Goal: Task Accomplishment & Management: Use online tool/utility

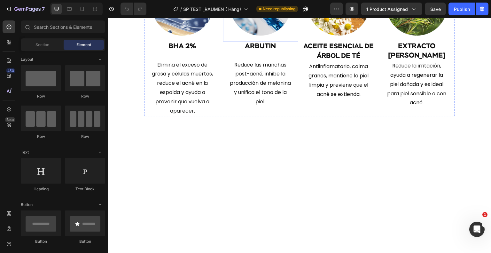
scroll to position [1161, 0]
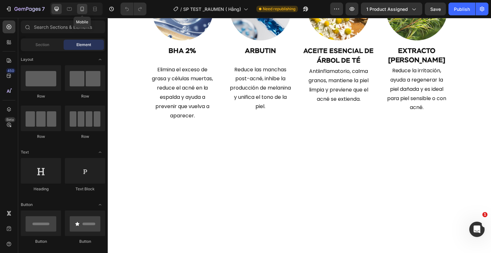
click at [83, 9] on icon at bounding box center [82, 9] width 6 height 6
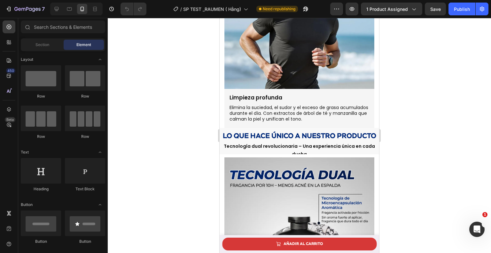
scroll to position [1090, 0]
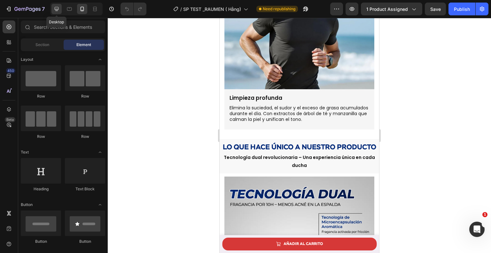
click at [57, 7] on icon at bounding box center [56, 9] width 6 height 6
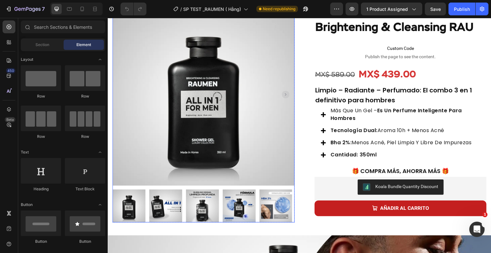
scroll to position [86, 0]
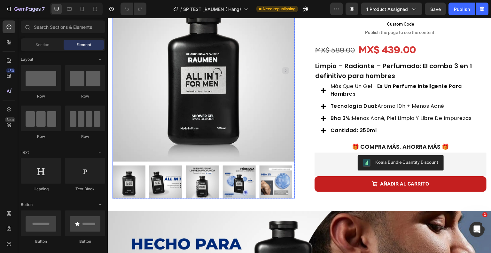
click at [165, 173] on img at bounding box center [165, 181] width 33 height 33
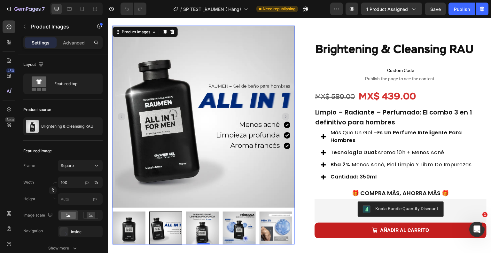
scroll to position [54, 0]
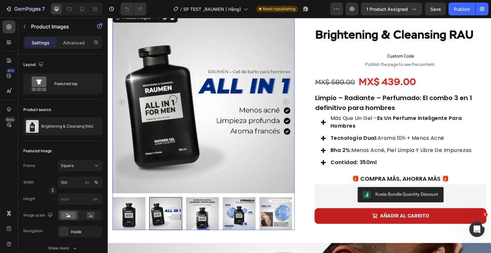
click at [202, 66] on img at bounding box center [206, 102] width 182 height 182
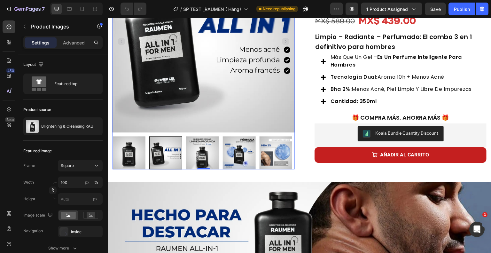
scroll to position [116, 0]
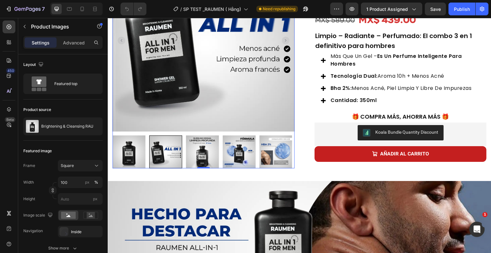
click at [169, 146] on div at bounding box center [165, 151] width 33 height 33
click at [195, 150] on img at bounding box center [202, 151] width 33 height 33
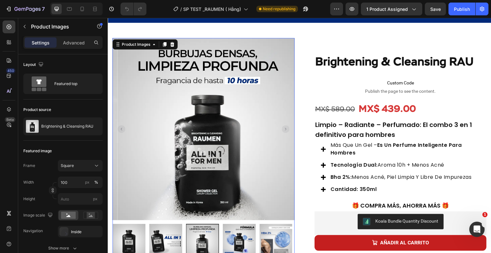
scroll to position [44, 0]
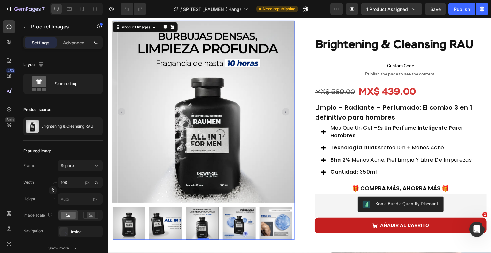
click at [246, 216] on img at bounding box center [239, 223] width 33 height 33
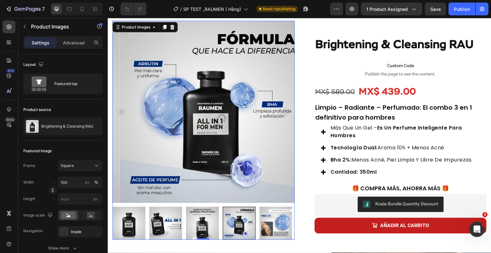
click at [265, 223] on img at bounding box center [276, 223] width 33 height 33
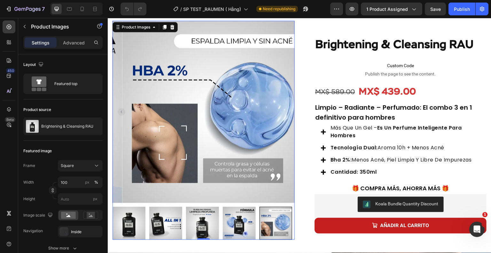
click at [201, 224] on img at bounding box center [202, 223] width 33 height 33
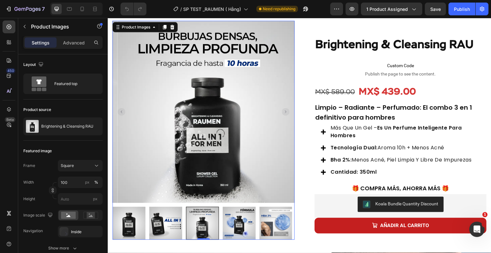
click at [169, 223] on img at bounding box center [165, 223] width 33 height 33
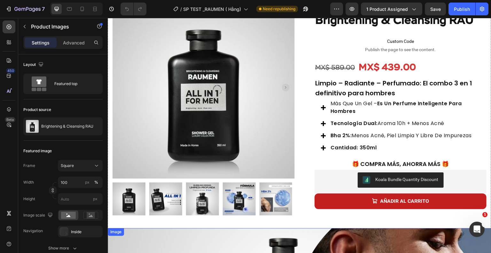
scroll to position [64, 0]
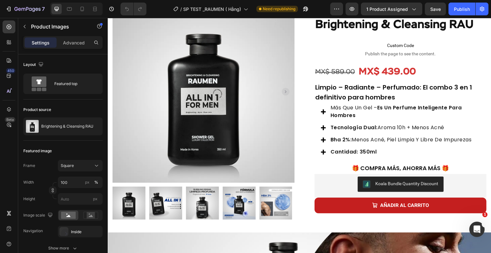
click at [166, 198] on img at bounding box center [165, 203] width 33 height 33
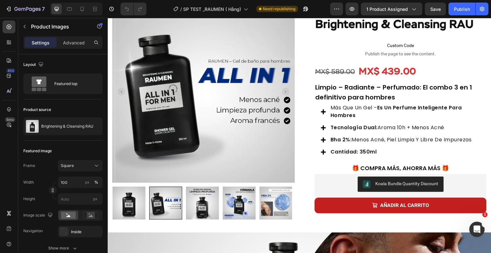
click at [198, 202] on img at bounding box center [202, 203] width 33 height 33
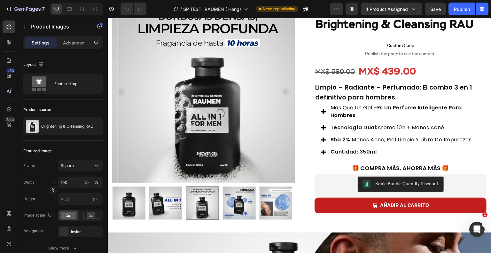
click at [235, 206] on img at bounding box center [239, 203] width 33 height 33
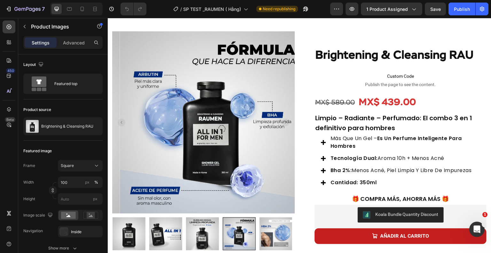
scroll to position [32, 0]
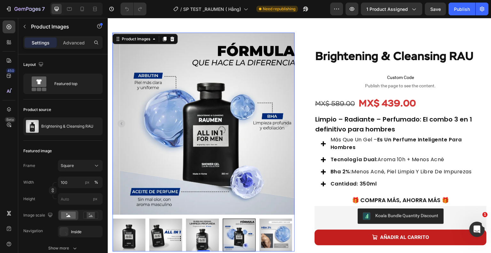
click at [274, 225] on img at bounding box center [276, 235] width 33 height 33
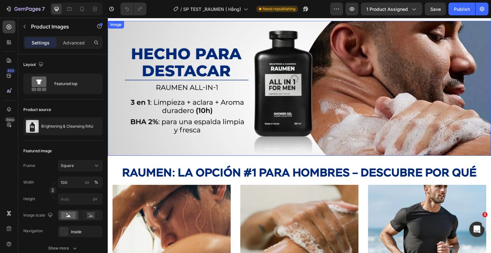
scroll to position [274, 0]
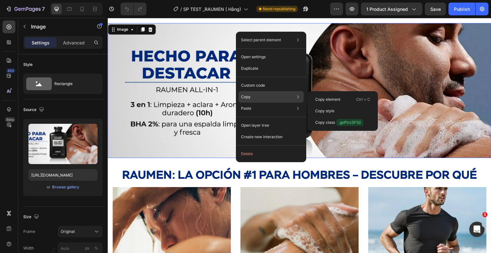
click at [256, 99] on div "Copy Copy element Ctrl + C Copy style Copy class .goFtrcSF32" at bounding box center [271, 97] width 65 height 12
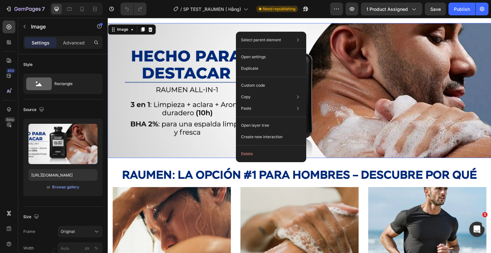
click at [152, 89] on img at bounding box center [300, 90] width 384 height 135
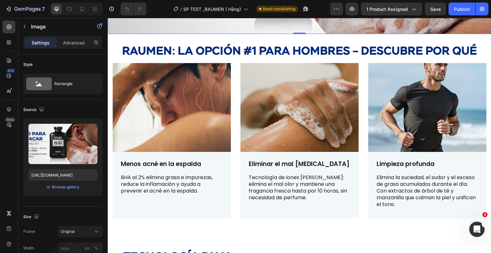
scroll to position [402, 0]
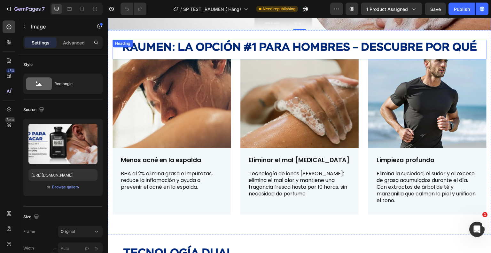
click at [122, 47] on strong "RAUMen: la opción #1 para hombres – descubre por qué" at bounding box center [299, 48] width 355 height 12
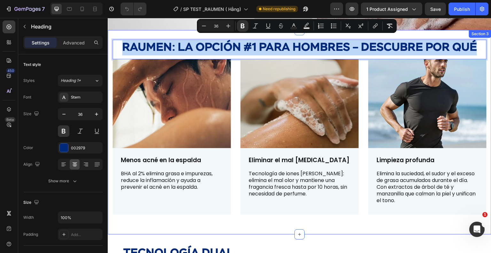
drag, startPoint x: 120, startPoint y: 47, endPoint x: 484, endPoint y: 52, distance: 364.6
click at [484, 52] on div "RAUMen: la opción #1 para hombres – descubre por qué Heading 0 Image Menos acné…" at bounding box center [300, 132] width 384 height 204
copy strong "RAUMen: la opción #1 para hombres – descubre por qué"
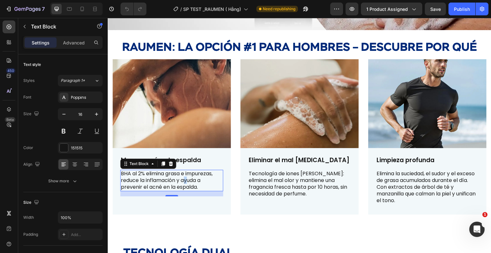
drag, startPoint x: 203, startPoint y: 180, endPoint x: 187, endPoint y: 175, distance: 16.5
click at [187, 175] on p "BHA al 2% elimina grasa e impurezas, reduce la inflamación y ayuda a prevenir e…" at bounding box center [172, 180] width 102 height 20
click at [202, 180] on p "BHA al 2% elimina grasa e impurezas, reduce la inflamación y ayuda a prevenir e…" at bounding box center [172, 180] width 102 height 20
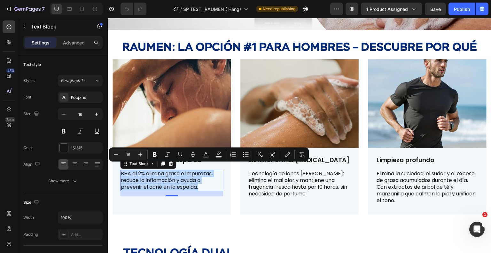
drag, startPoint x: 202, startPoint y: 180, endPoint x: 121, endPoint y: 169, distance: 82.0
click at [121, 170] on p "BHA al 2% elimina grasa e impurezas, reduce la inflamación y ayuda a prevenir e…" at bounding box center [172, 180] width 102 height 20
copy p "BHA al 2% elimina grasa e impurezas, reduce la inflamación y ayuda a prevenir e…"
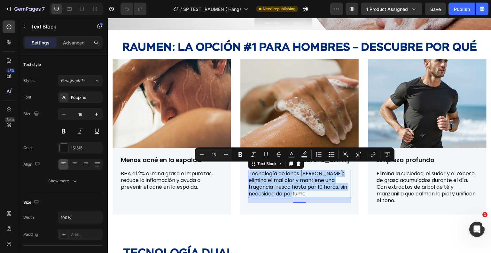
drag, startPoint x: 312, startPoint y: 186, endPoint x: 248, endPoint y: 169, distance: 66.2
click at [249, 170] on p "Tecnología de iones [PERSON_NAME]: elimina el mal olor y mantiene una fragancia…" at bounding box center [300, 183] width 102 height 27
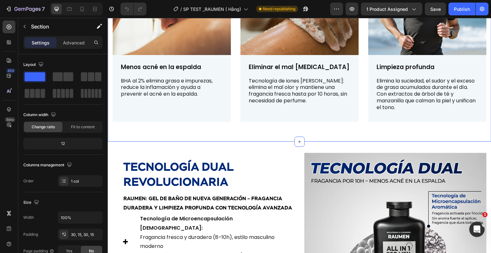
scroll to position [537, 0]
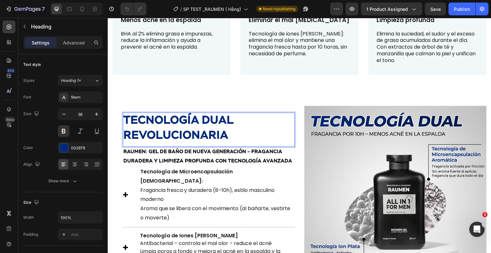
click at [233, 142] on p "Tecnología dual revolucionaria" at bounding box center [208, 128] width 171 height 30
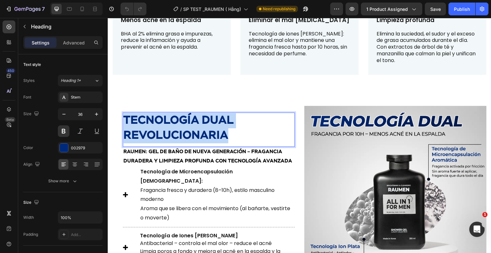
drag, startPoint x: 233, startPoint y: 142, endPoint x: 124, endPoint y: 119, distance: 112.1
click at [124, 119] on p "Tecnología dual revolucionaria" at bounding box center [208, 128] width 171 height 30
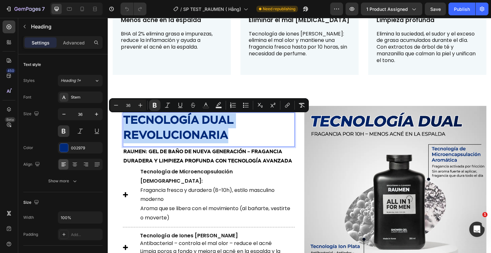
copy strong "Tecnología dual revolucionaria"
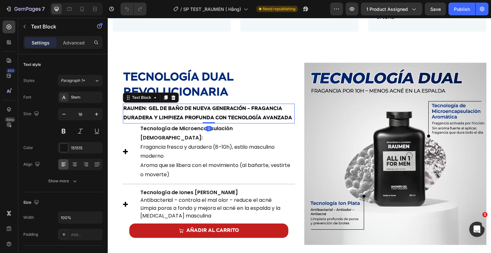
scroll to position [571, 0]
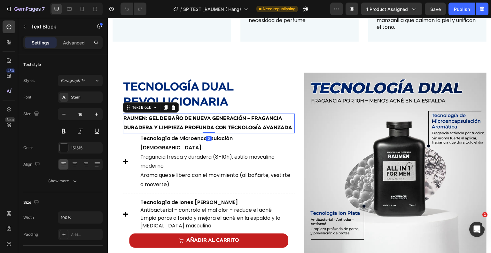
click at [290, 121] on p "RAUMen: Gel de baño de nueva generación – Fragancia duradera y limpieza profund…" at bounding box center [208, 123] width 171 height 19
click at [290, 133] on p "RAUMen: Gel de baño de nueva generación – Fragancia duradera y limpieza profund…" at bounding box center [208, 123] width 171 height 19
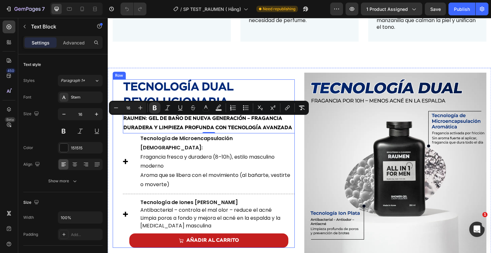
drag, startPoint x: 290, startPoint y: 130, endPoint x: 118, endPoint y: 116, distance: 172.3
click at [118, 116] on div "⁠⁠⁠⁠⁠⁠⁠ Tecnología dual revolucionaria Heading RAUMen: Gel de baño de nueva gen…" at bounding box center [204, 163] width 182 height 169
copy strong "RAUMen: Gel de baño de nueva generación – Fragancia duradera y limpieza profund…"
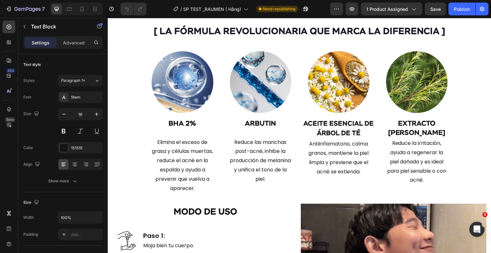
scroll to position [1210, 0]
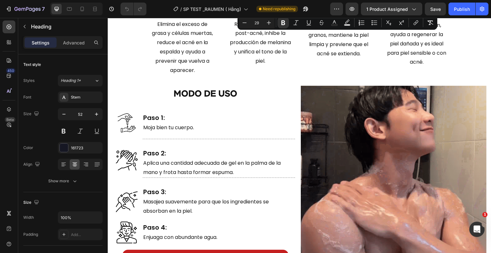
scroll to position [1205, 0]
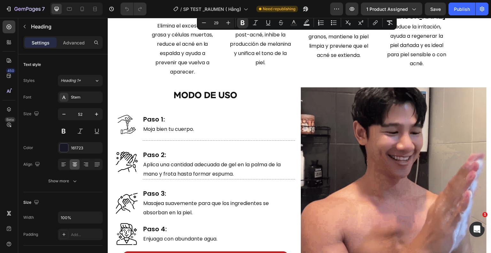
drag, startPoint x: 445, startPoint y: 34, endPoint x: 151, endPoint y: 41, distance: 293.7
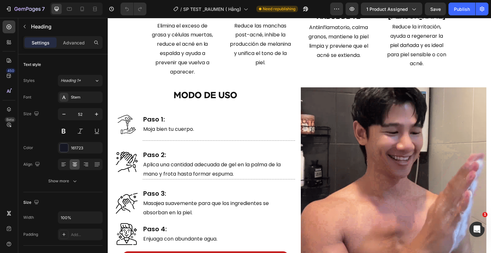
drag, startPoint x: 444, startPoint y: 41, endPoint x: 405, endPoint y: 34, distance: 38.9
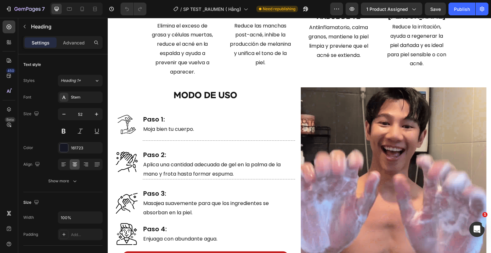
drag, startPoint x: 405, startPoint y: 34, endPoint x: 446, endPoint y: 39, distance: 40.9
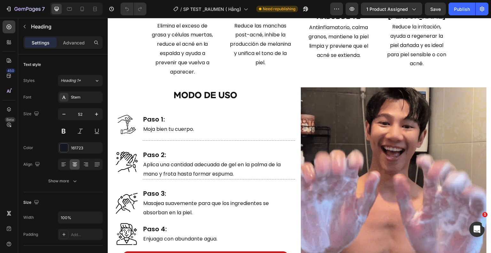
drag, startPoint x: 441, startPoint y: 39, endPoint x: 395, endPoint y: 40, distance: 46.1
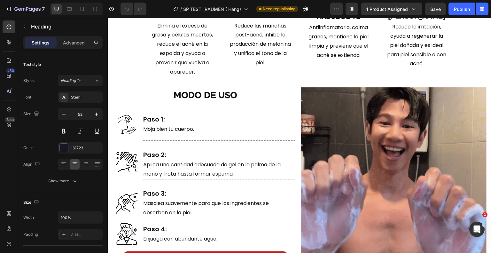
drag, startPoint x: 395, startPoint y: 40, endPoint x: 441, endPoint y: 33, distance: 46.6
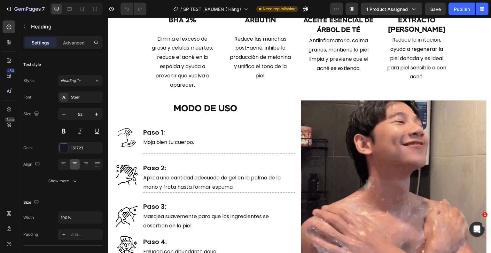
scroll to position [1187, 0]
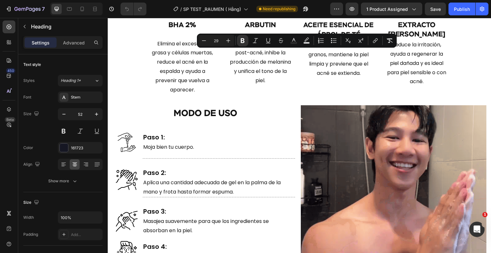
drag, startPoint x: 442, startPoint y: 38, endPoint x: 145, endPoint y: 56, distance: 298.3
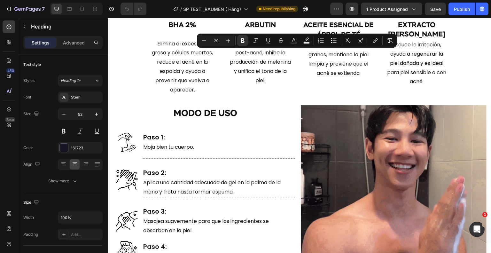
copy strong "[ LA FÓRMULA REVOLUCIONARIA QUE MARCA LA DIFERENCIA ]"
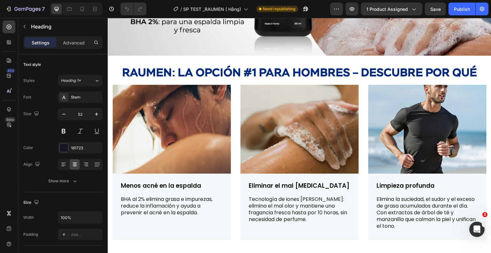
scroll to position [382, 0]
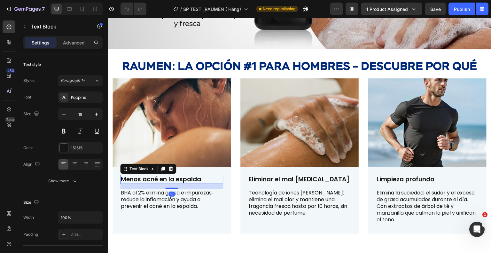
click at [203, 176] on p "Menos acné en la espalda" at bounding box center [172, 180] width 102 height 8
drag, startPoint x: 203, startPoint y: 174, endPoint x: 120, endPoint y: 171, distance: 83.8
click at [120, 171] on div "Menos acné en la espalda Text Block 16 BHA al 2% elimina grasa e impurezas, red…" at bounding box center [172, 200] width 118 height 67
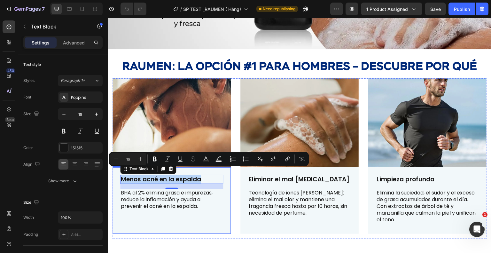
copy p "Menos acné en la espalda"
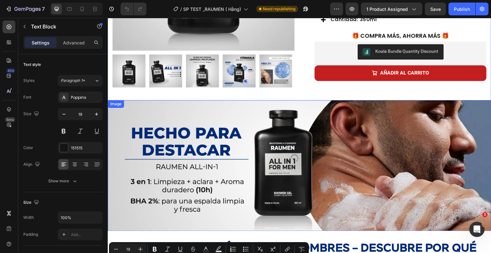
type input "16"
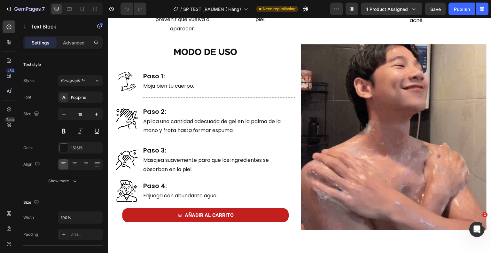
scroll to position [1371, 0]
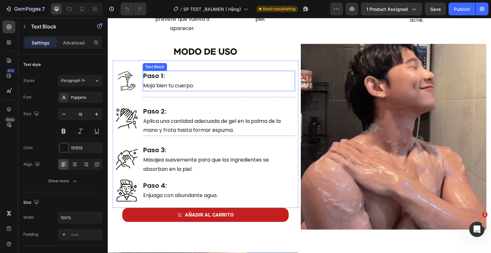
click at [165, 89] on p "Paso 1: Moja bien tu cuerpo." at bounding box center [218, 80] width 151 height 19
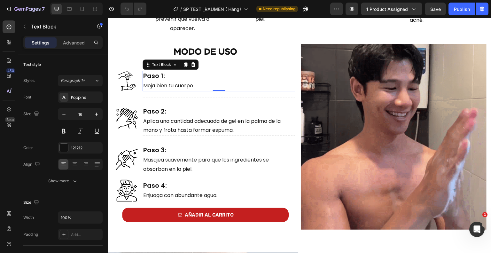
click at [193, 87] on p "Paso 1: Moja bien tu cuerpo." at bounding box center [218, 80] width 151 height 19
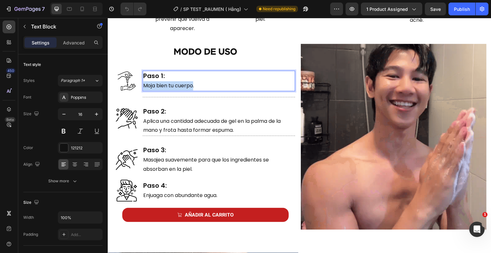
drag, startPoint x: 193, startPoint y: 87, endPoint x: 143, endPoint y: 85, distance: 50.2
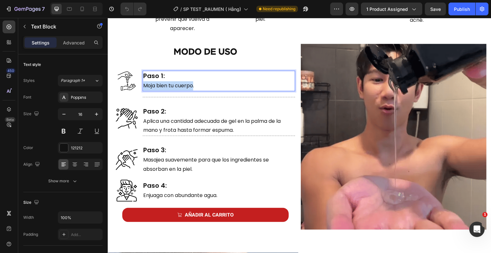
click at [143, 85] on p "Paso 1: Moja bien tu cuerpo." at bounding box center [218, 80] width 151 height 19
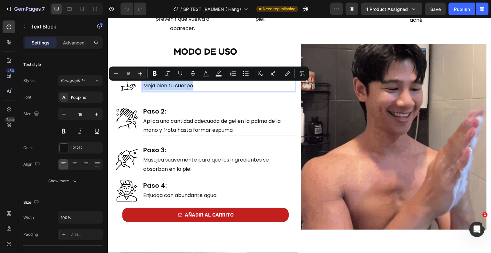
copy p "Moja bien tu cuerpo"
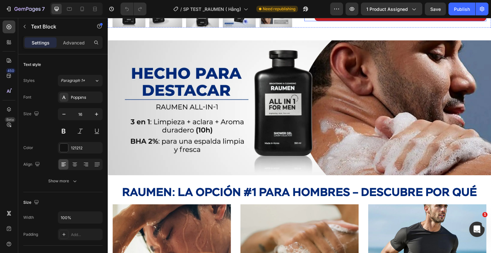
scroll to position [258, 0]
